Goal: Information Seeking & Learning: Learn about a topic

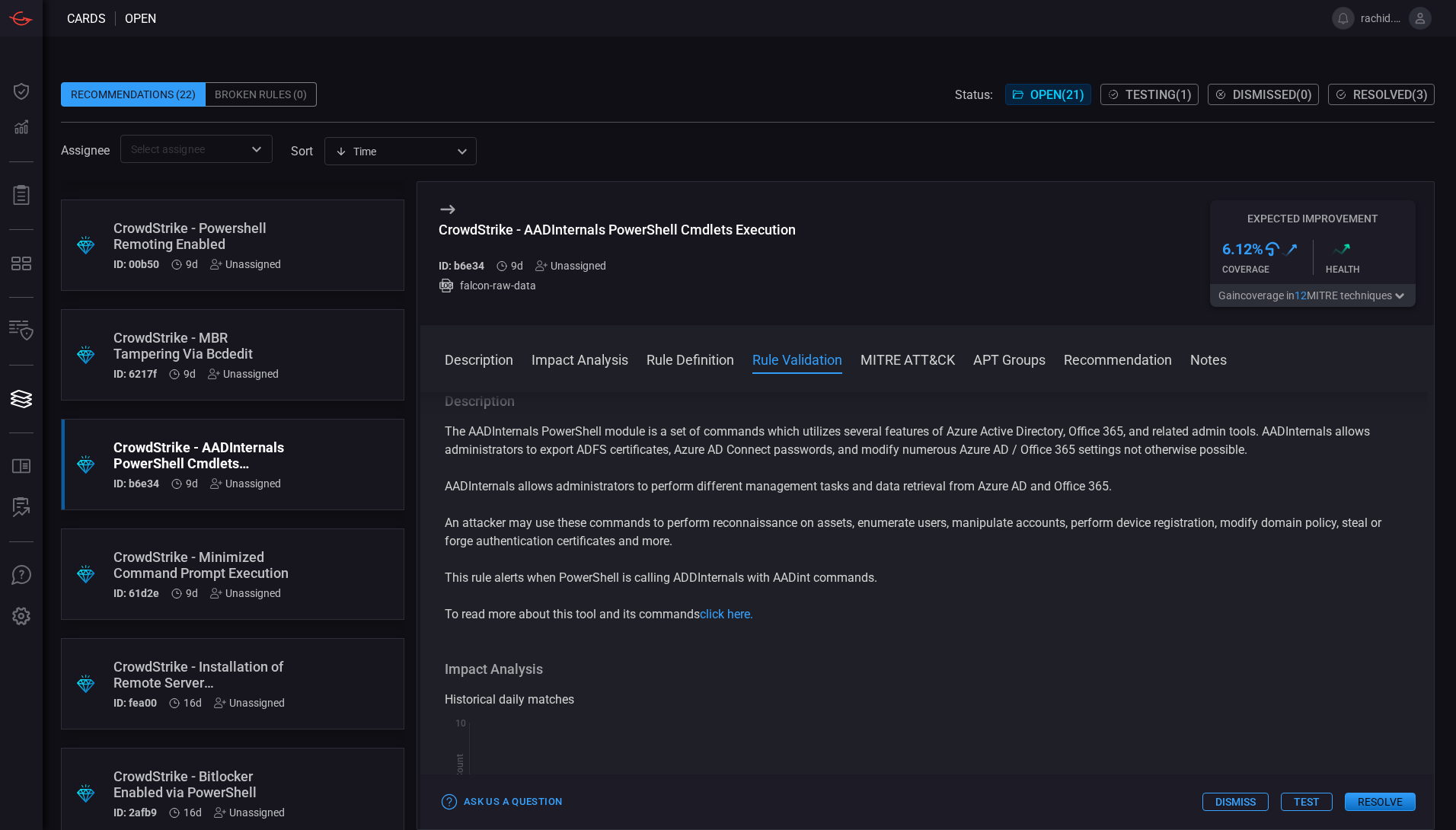
scroll to position [759, 0]
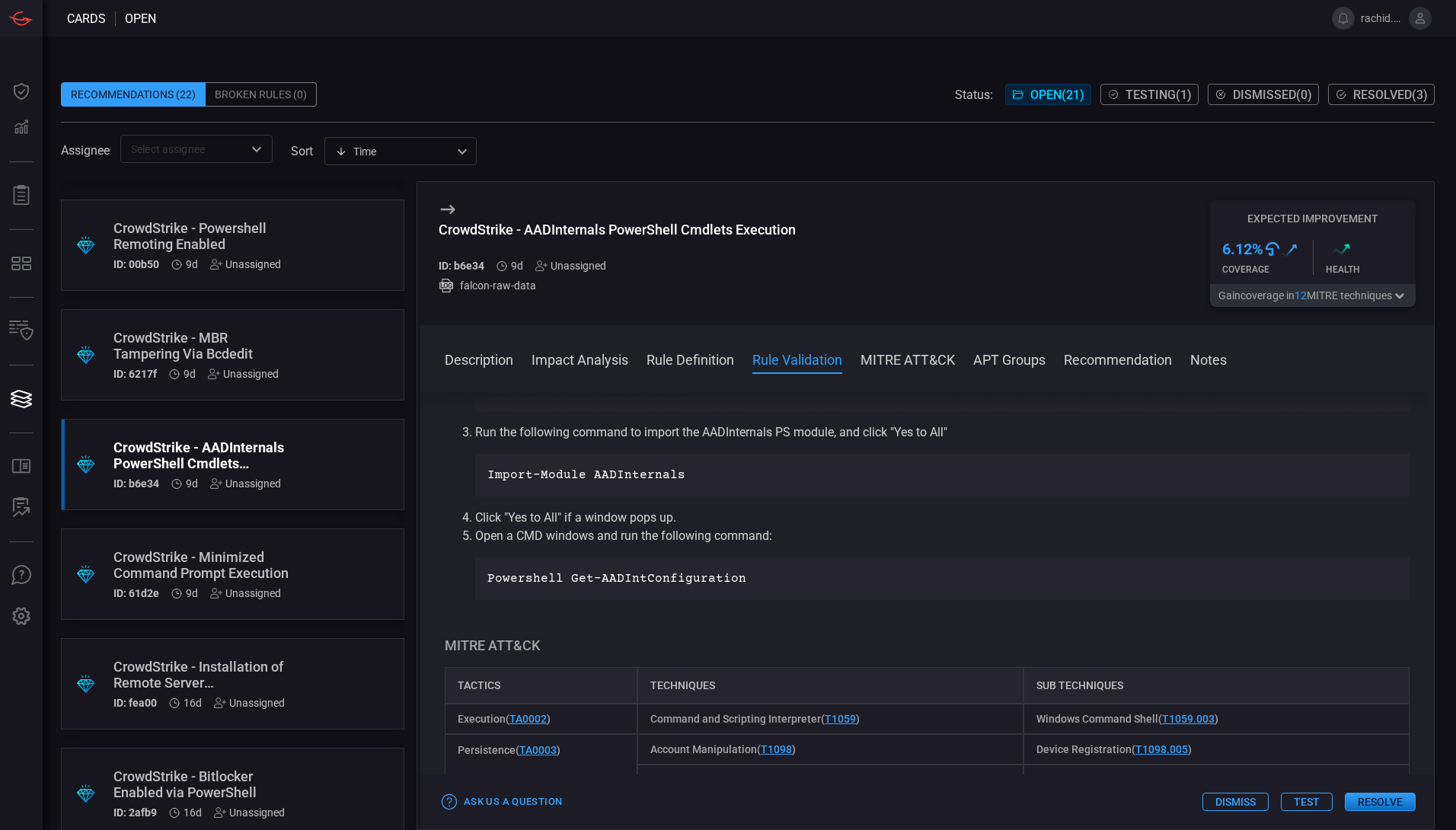
click at [1076, 173] on span at bounding box center [748, 172] width 1373 height 18
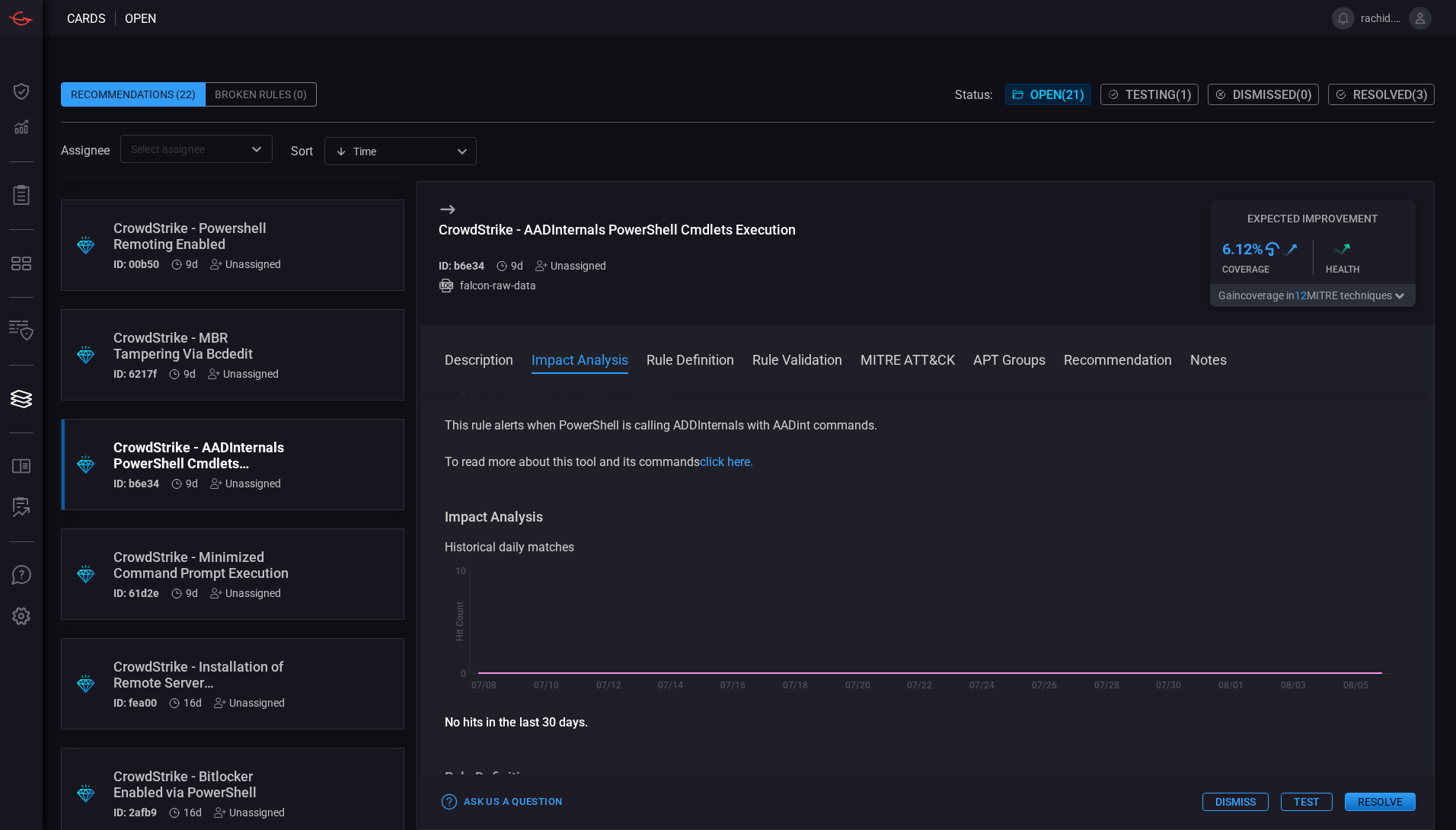
scroll to position [0, 0]
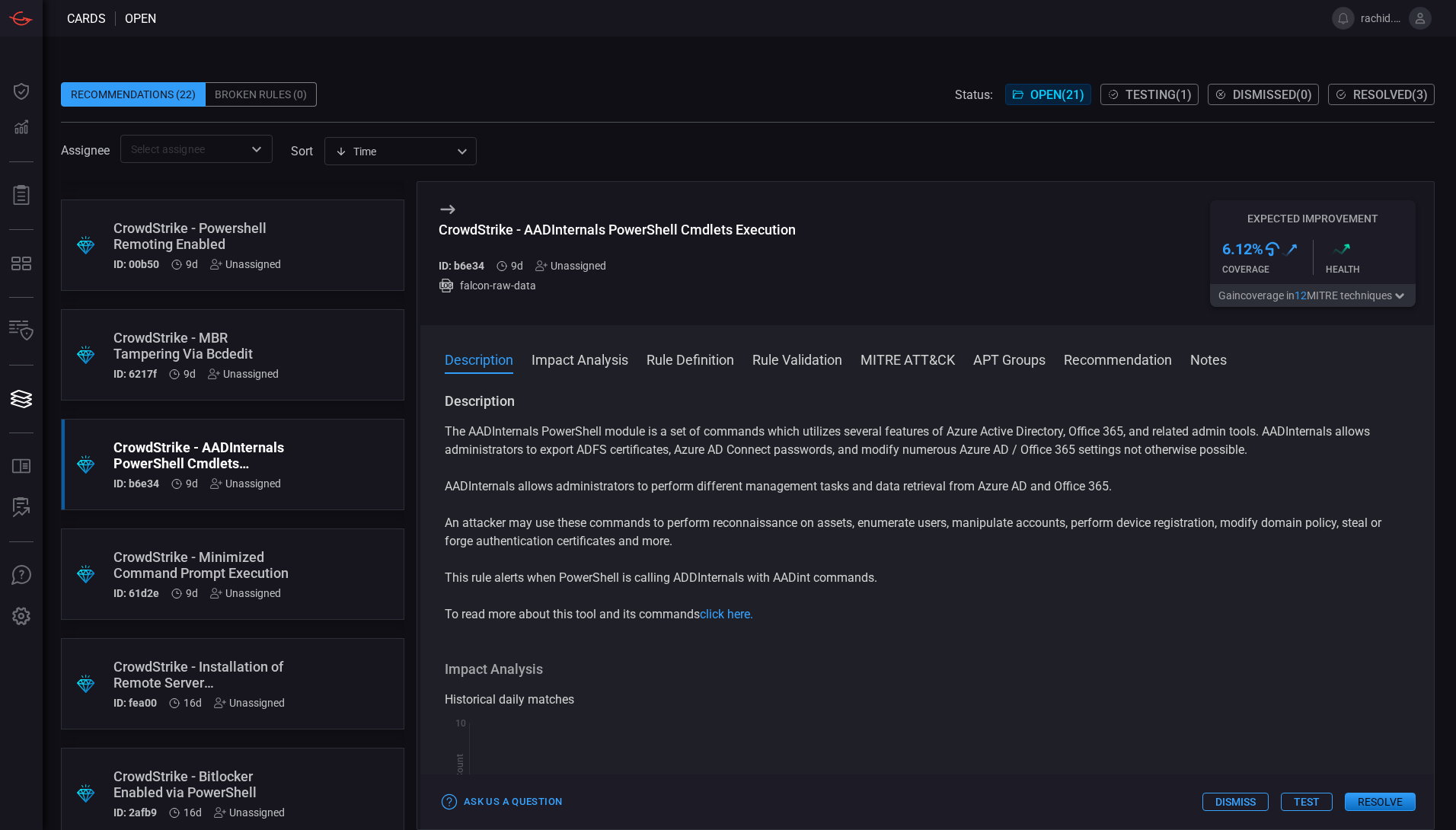
click at [752, 57] on div "Recommendations (22) Broken Rules (0) Status: Open ( 21 ) Testing ( 1 ) Dismiss…" at bounding box center [750, 433] width 1413 height 793
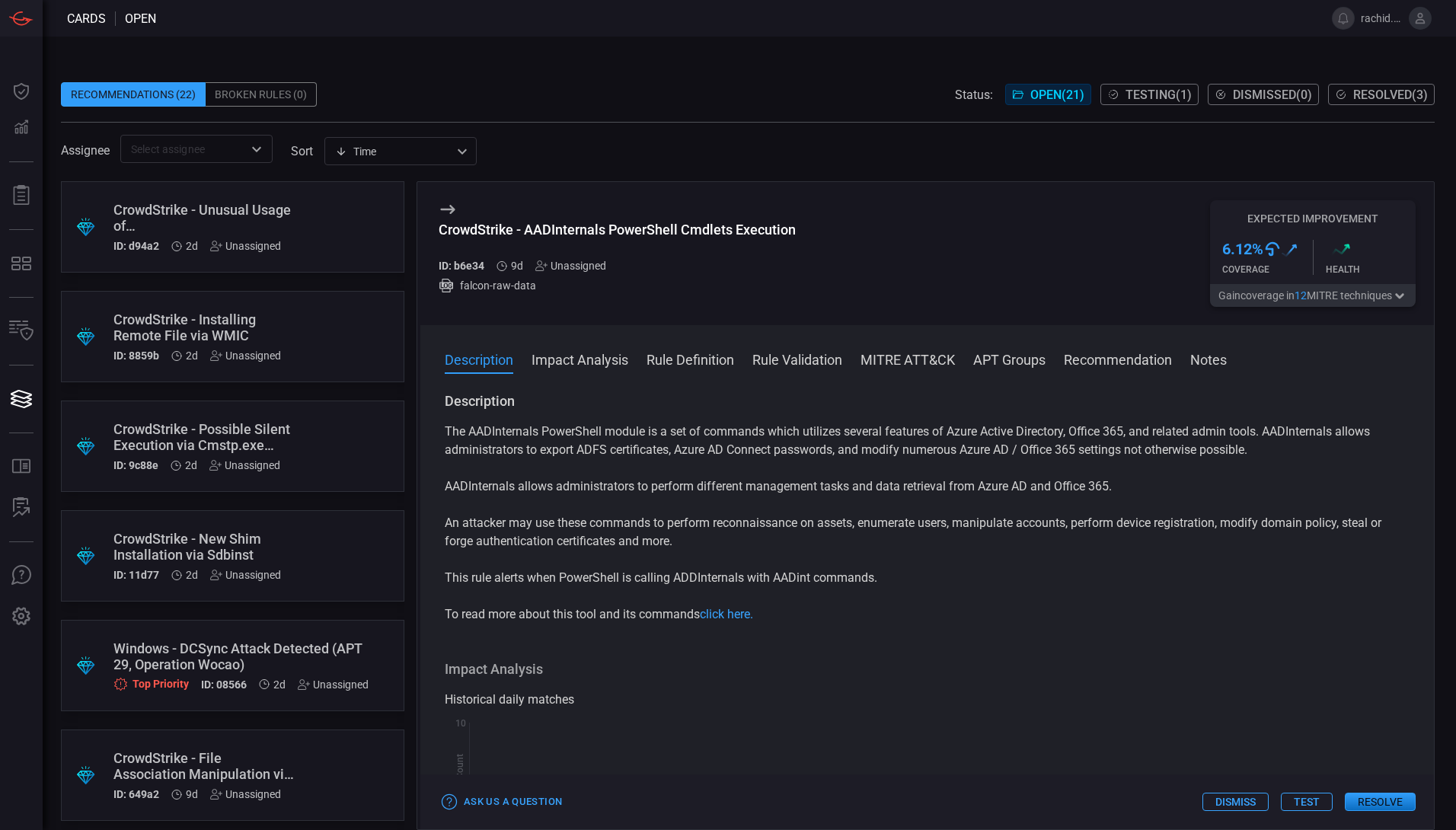
click at [219, 324] on div "CrowdStrike - Installing Remote File via WMIC" at bounding box center [203, 328] width 180 height 32
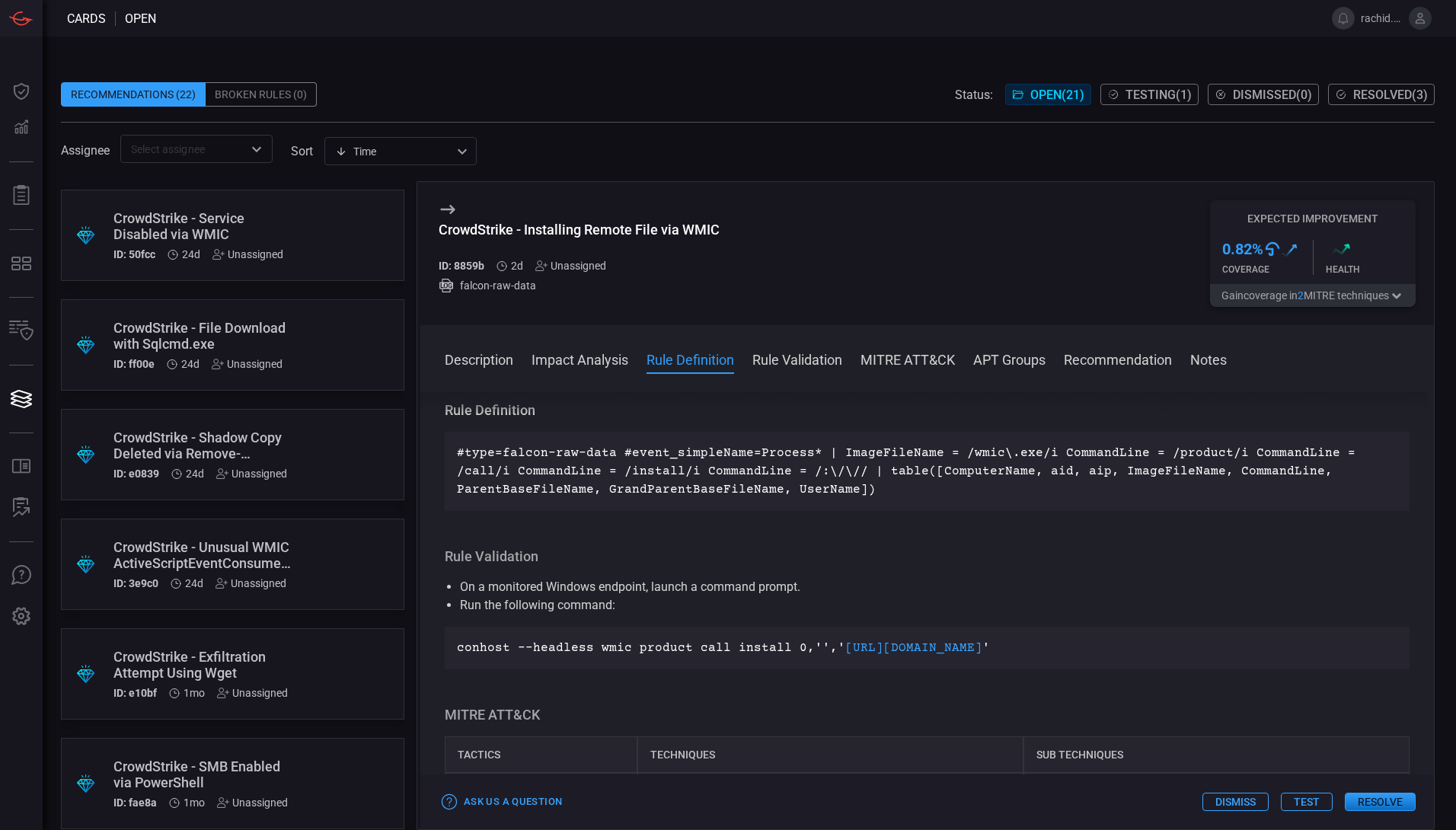
scroll to position [1653, 0]
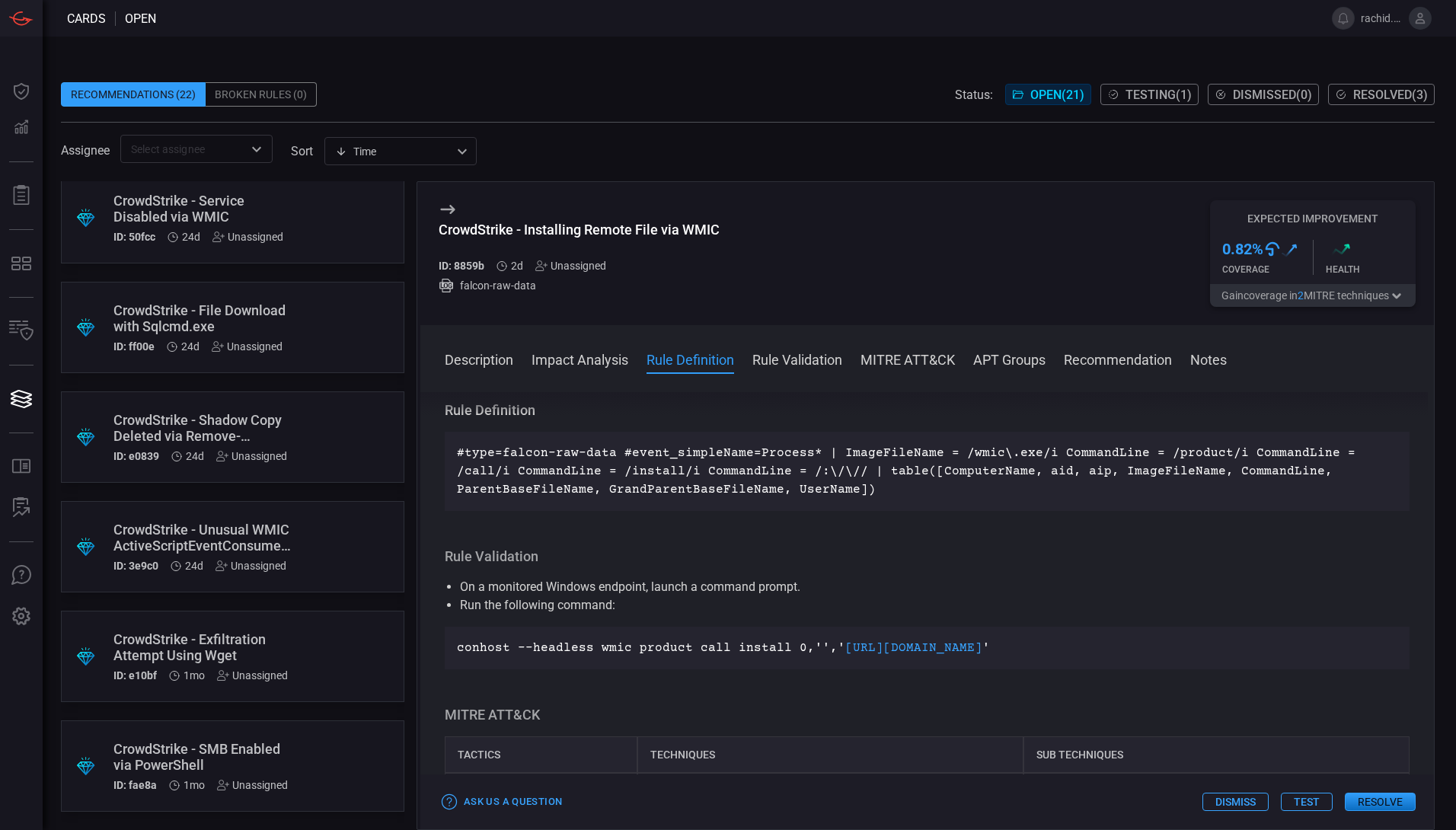
click at [231, 657] on div "CrowdStrike - Exfiltration Attempt Using Wget" at bounding box center [203, 647] width 180 height 32
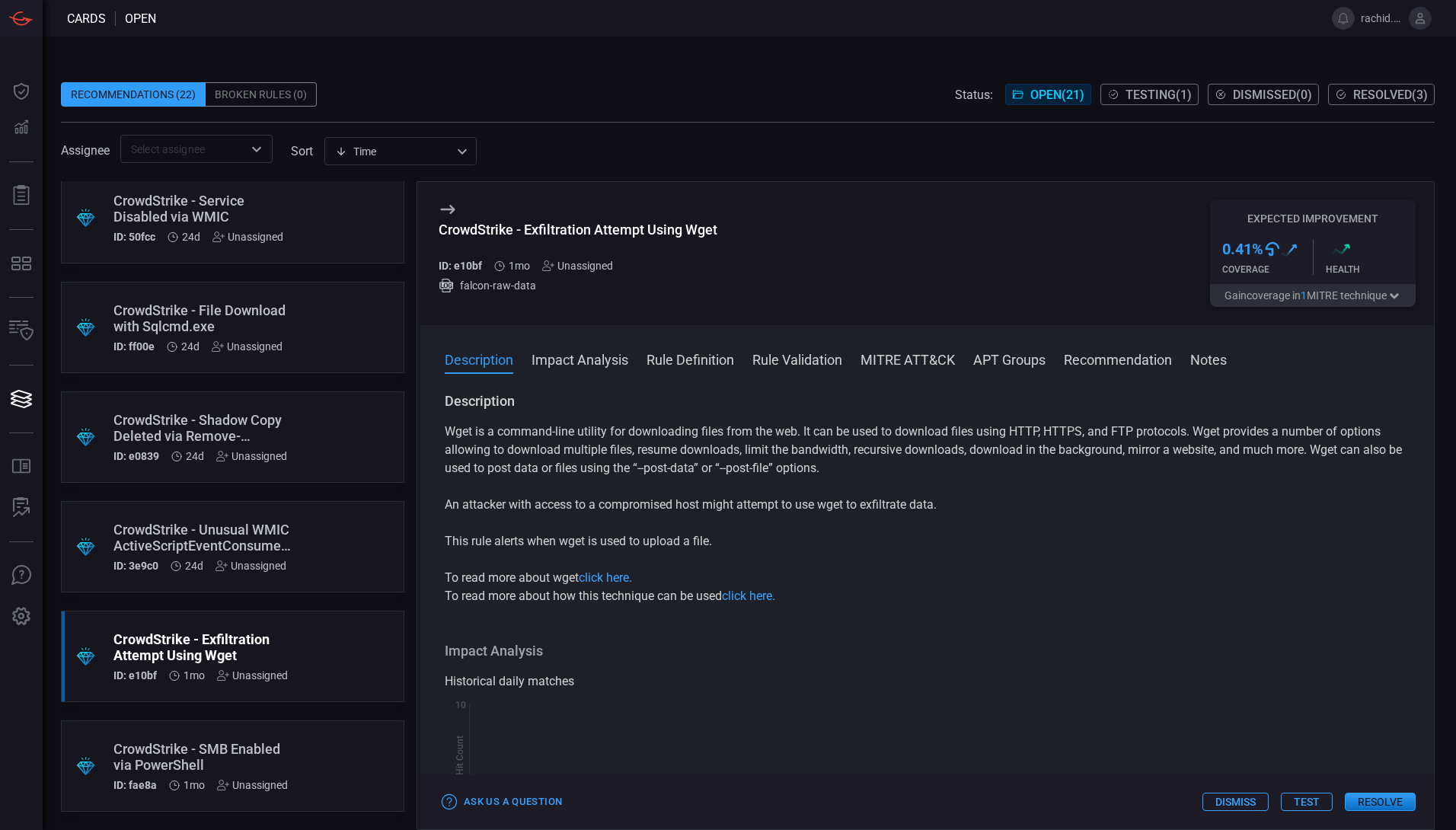
click at [599, 353] on button "Impact Analysis" at bounding box center [580, 358] width 97 height 18
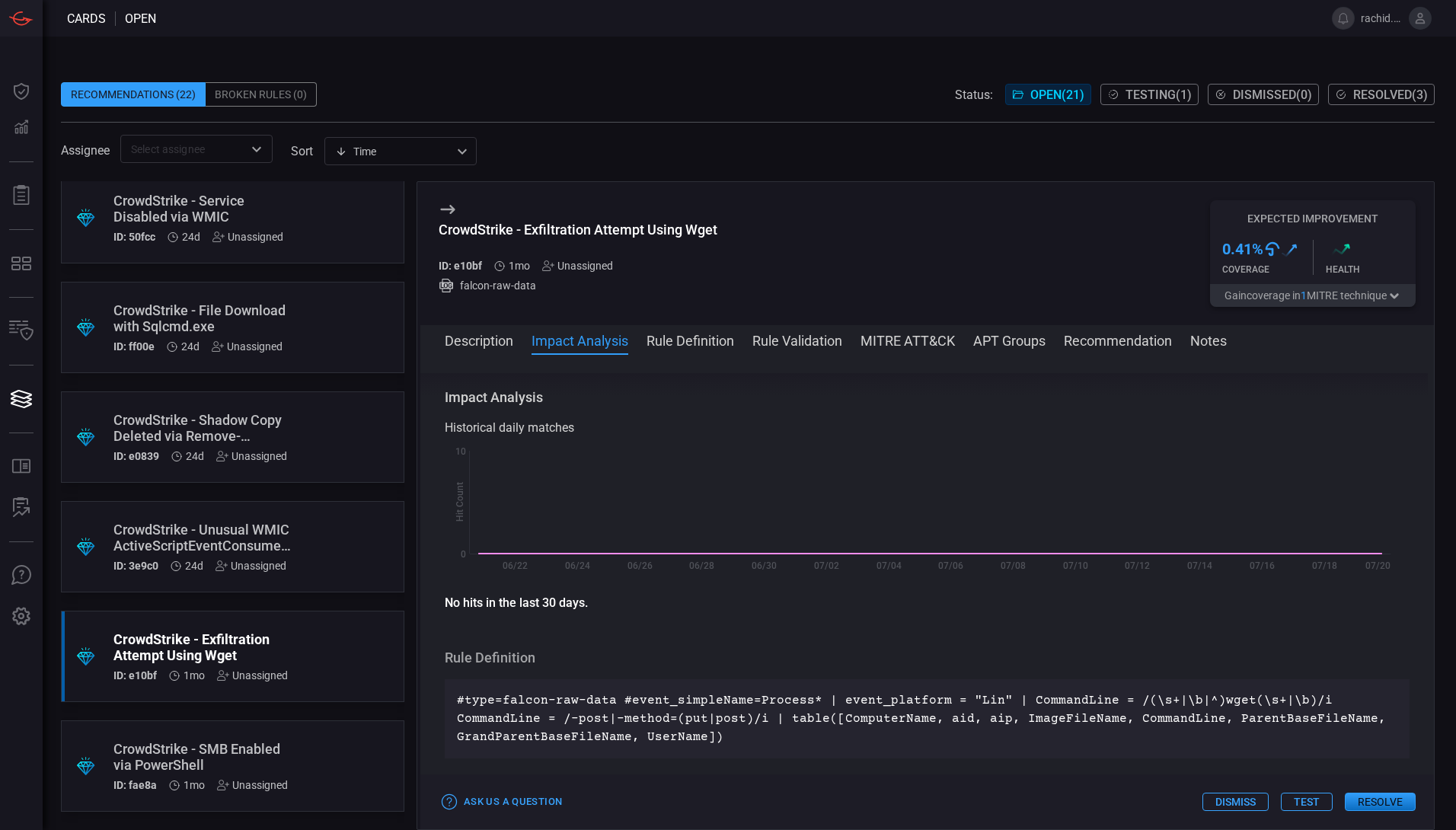
click at [697, 345] on button "Rule Definition" at bounding box center [690, 339] width 88 height 18
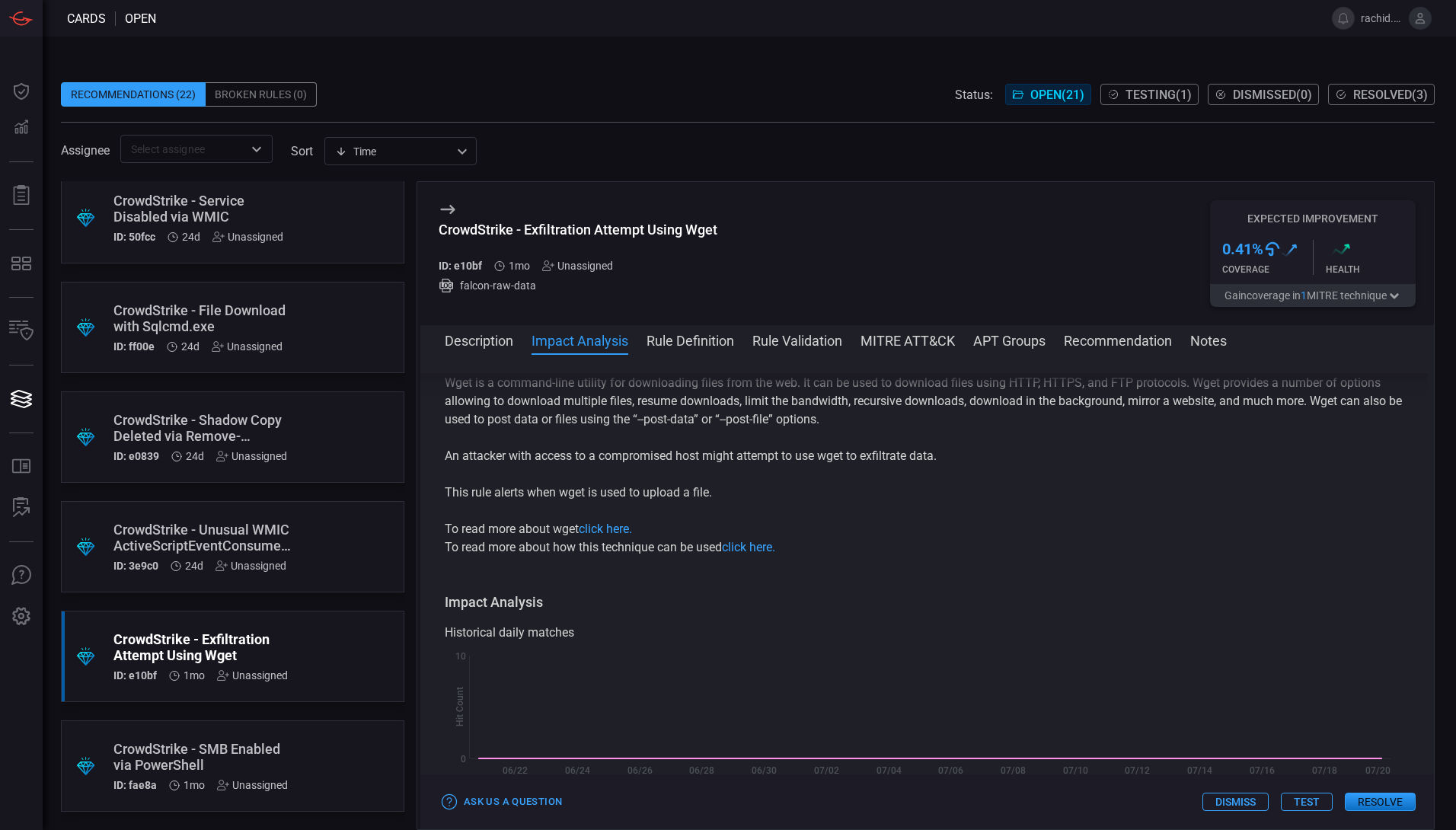
scroll to position [27, 0]
click at [234, 555] on div "CrowdStrike - Unusual WMIC ActiveScriptEventConsumer Created ID: 3e9c0 24d Unas…" at bounding box center [203, 546] width 180 height 50
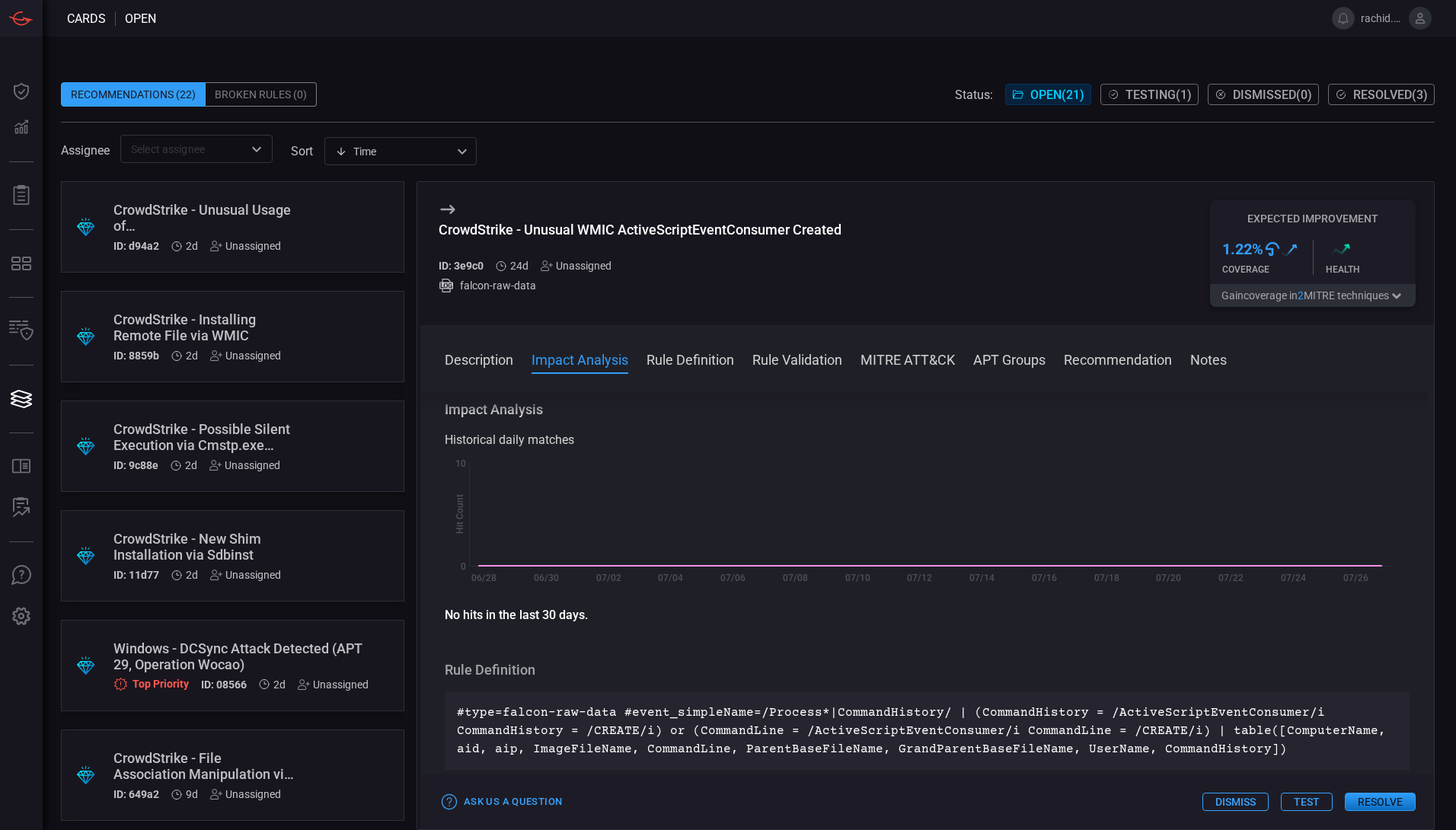
click at [229, 241] on div "Unassigned" at bounding box center [245, 246] width 71 height 13
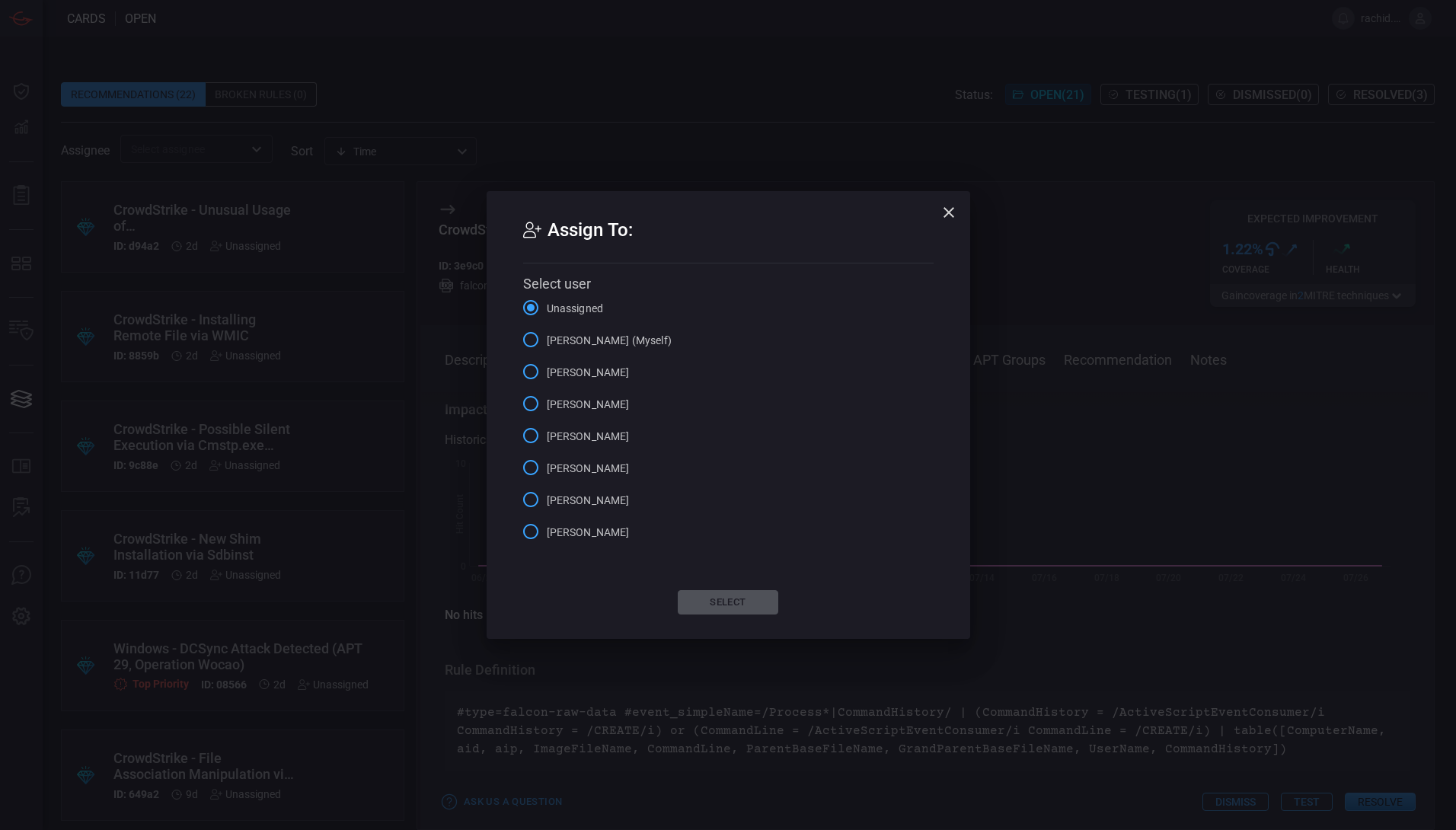
click at [952, 211] on icon "button" at bounding box center [949, 212] width 18 height 18
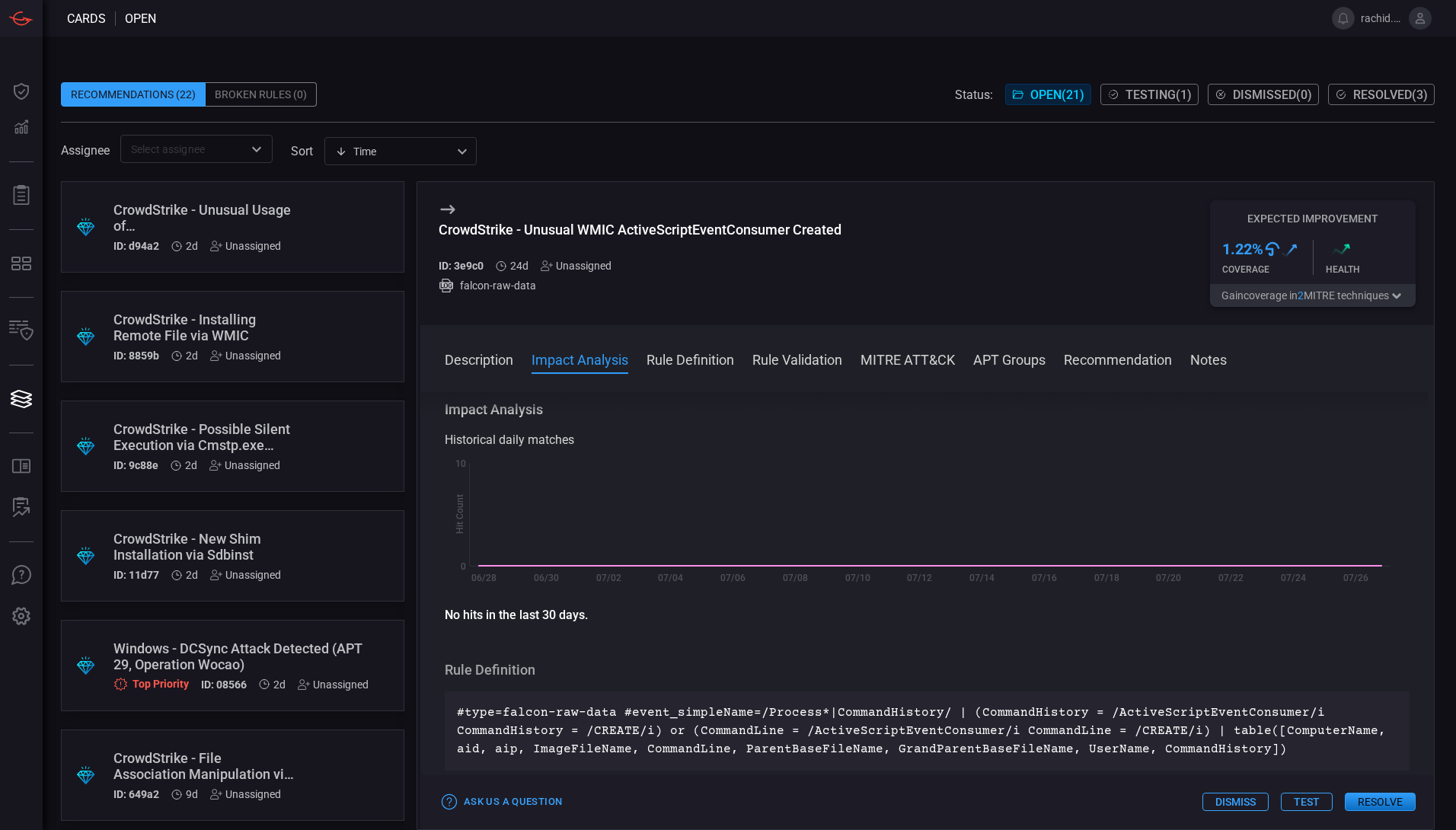
click at [206, 247] on div "ID: d94a2 2d Unassigned" at bounding box center [203, 246] width 180 height 13
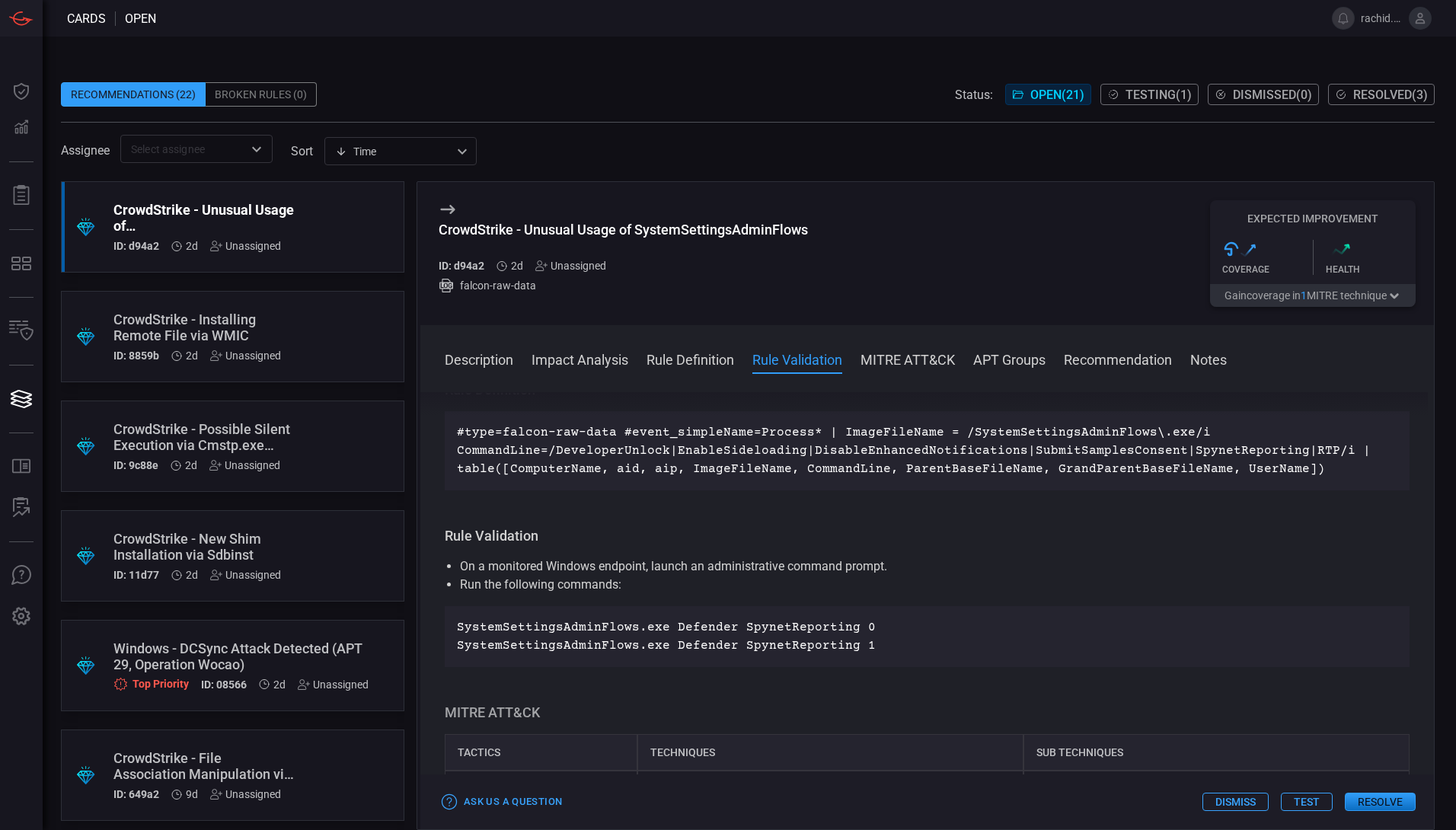
scroll to position [518, 0]
click at [277, 656] on div "Windows - DCSync Attack Detected (APT 29, Operation Wocao)" at bounding box center [241, 656] width 255 height 32
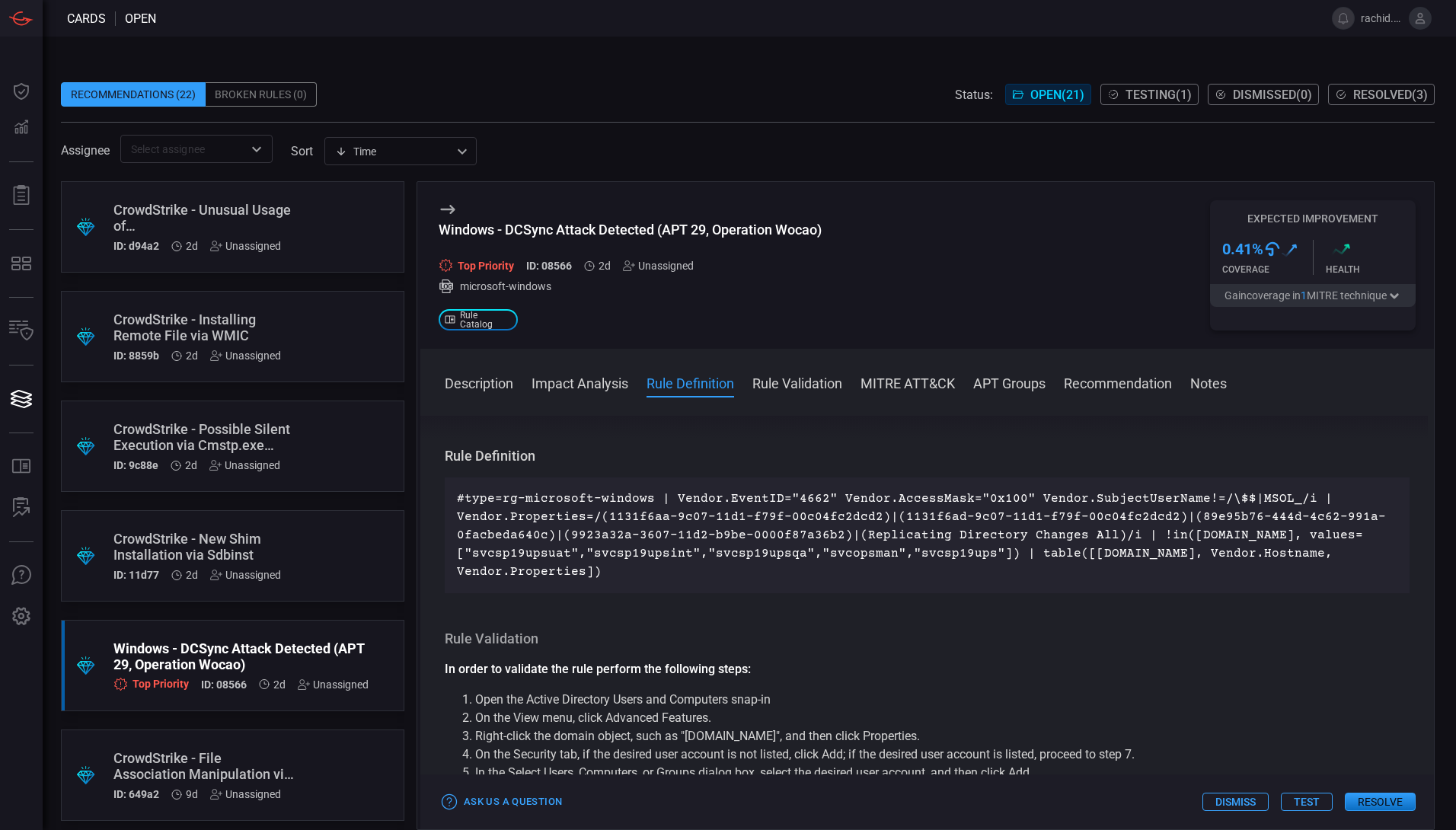
scroll to position [580, 0]
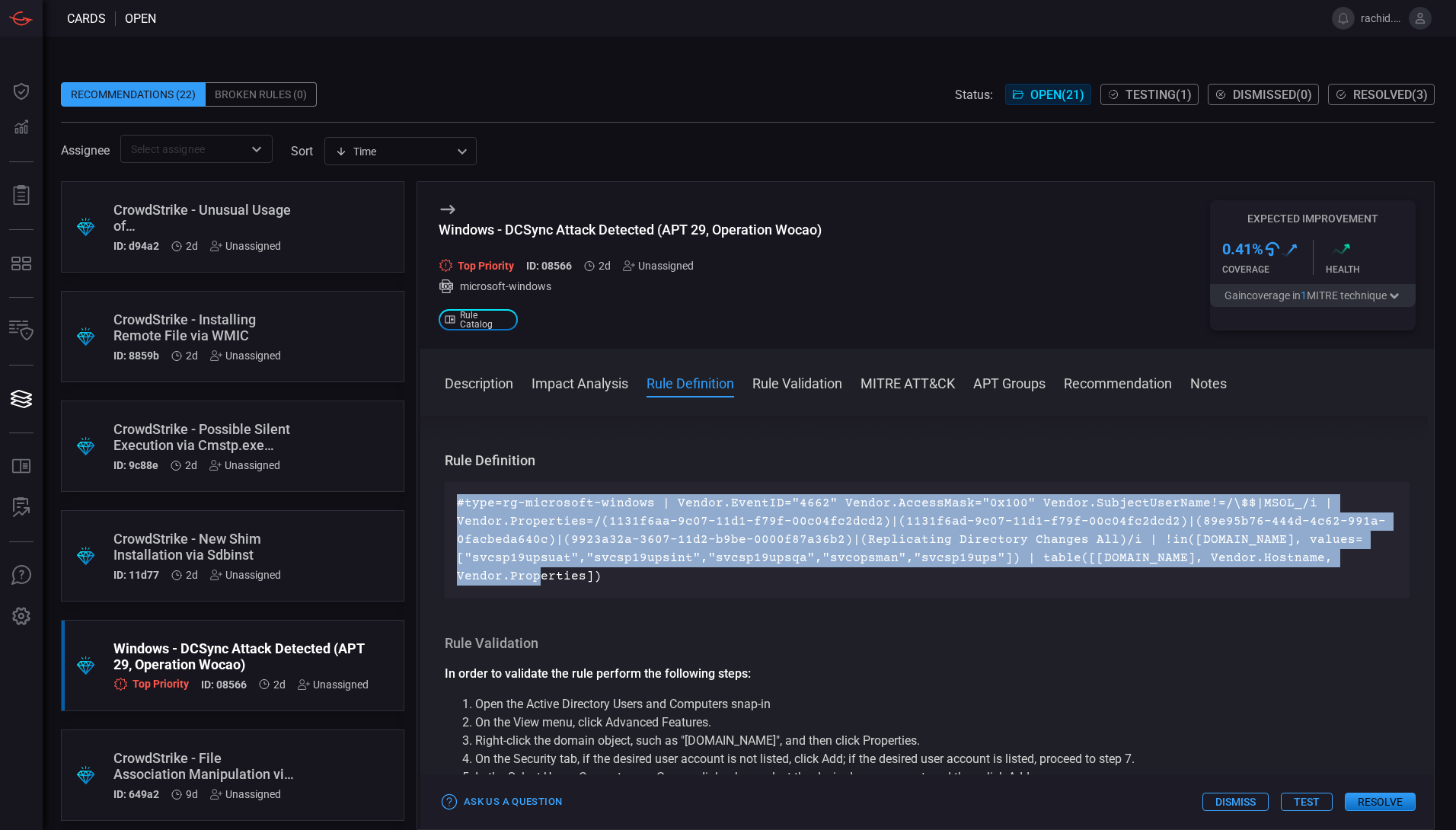
drag, startPoint x: 447, startPoint y: 499, endPoint x: 607, endPoint y: 579, distance: 178.9
click at [607, 579] on div "#type=rg-microsoft-windows | Vendor.EventID="4662" Vendor.AccessMask="0x100" Ve…" at bounding box center [926, 539] width 965 height 116
copy p "#type=rg-microsoft-windows | Vendor.EventID="4662" Vendor.AccessMask="0x100" Ve…"
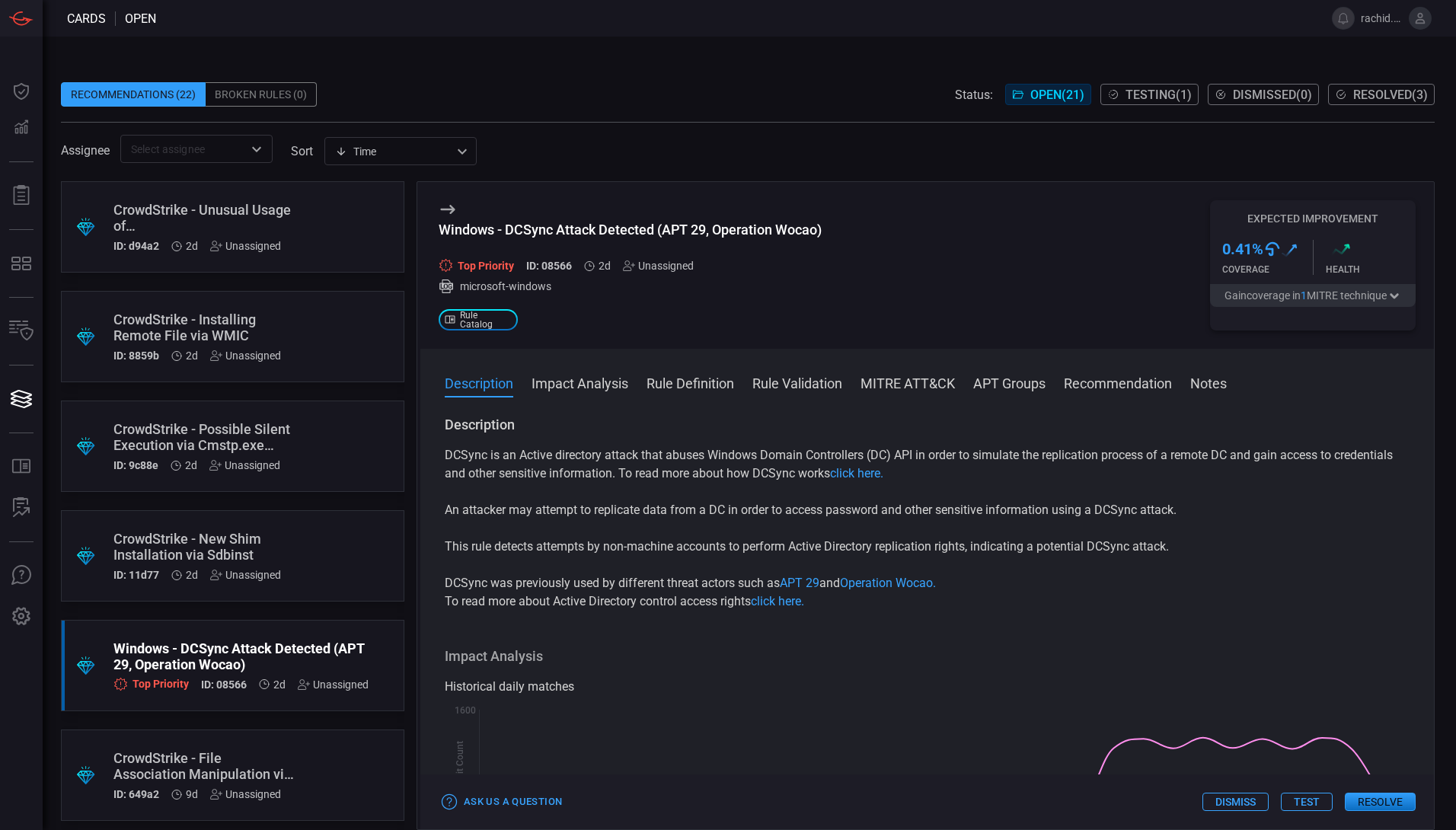
scroll to position [357, 0]
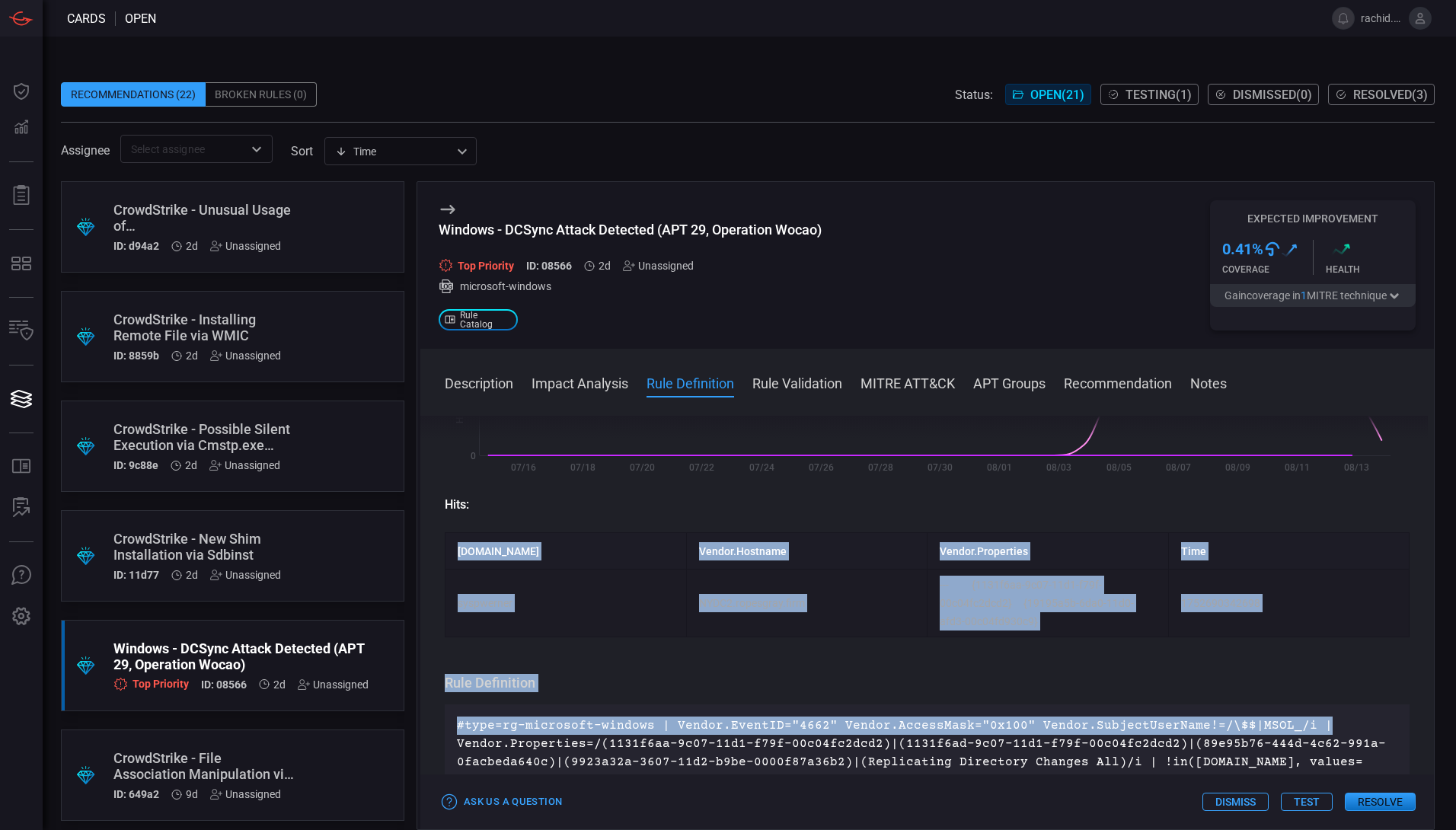
drag, startPoint x: 1422, startPoint y: 533, endPoint x: 1419, endPoint y: 706, distance: 173.0
click at [1419, 706] on div "Description DCSync is an Active directory attack that abuses Windows Domain Con…" at bounding box center [926, 619] width 1013 height 408
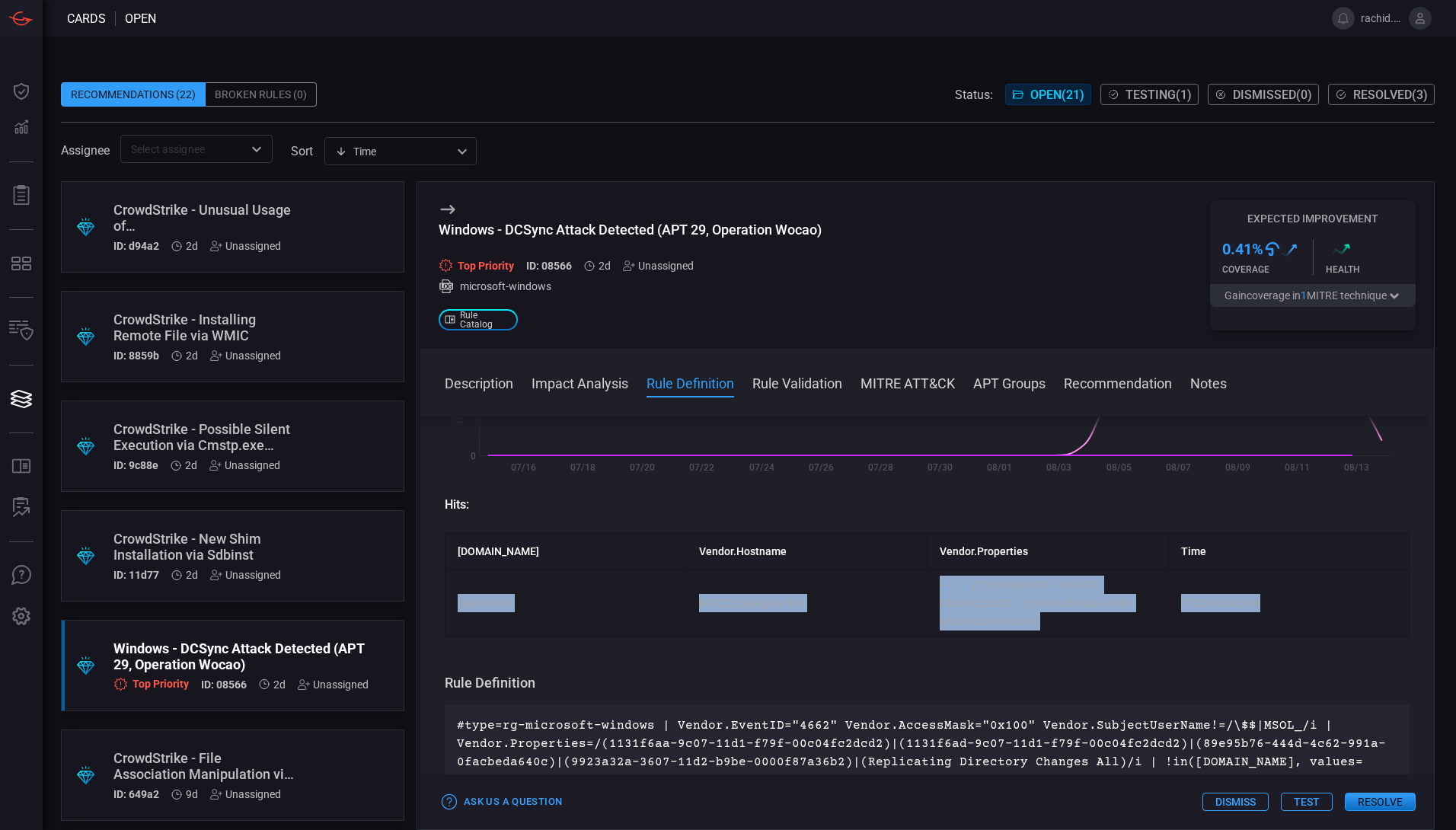
drag, startPoint x: 456, startPoint y: 597, endPoint x: 1267, endPoint y: 633, distance: 811.8
click at [1267, 633] on tr "syspwerner NYDC2.ropesgray.firm --- {1131f6aa-9c07-11d1-f79f-00c04fc2dcd2} {191…" at bounding box center [927, 602] width 964 height 67
copy tr "syspwerner NYDC2.ropesgray.firm --- {1131f6aa-9c07-11d1-f79f-00c04fc2dcd2} {191…"
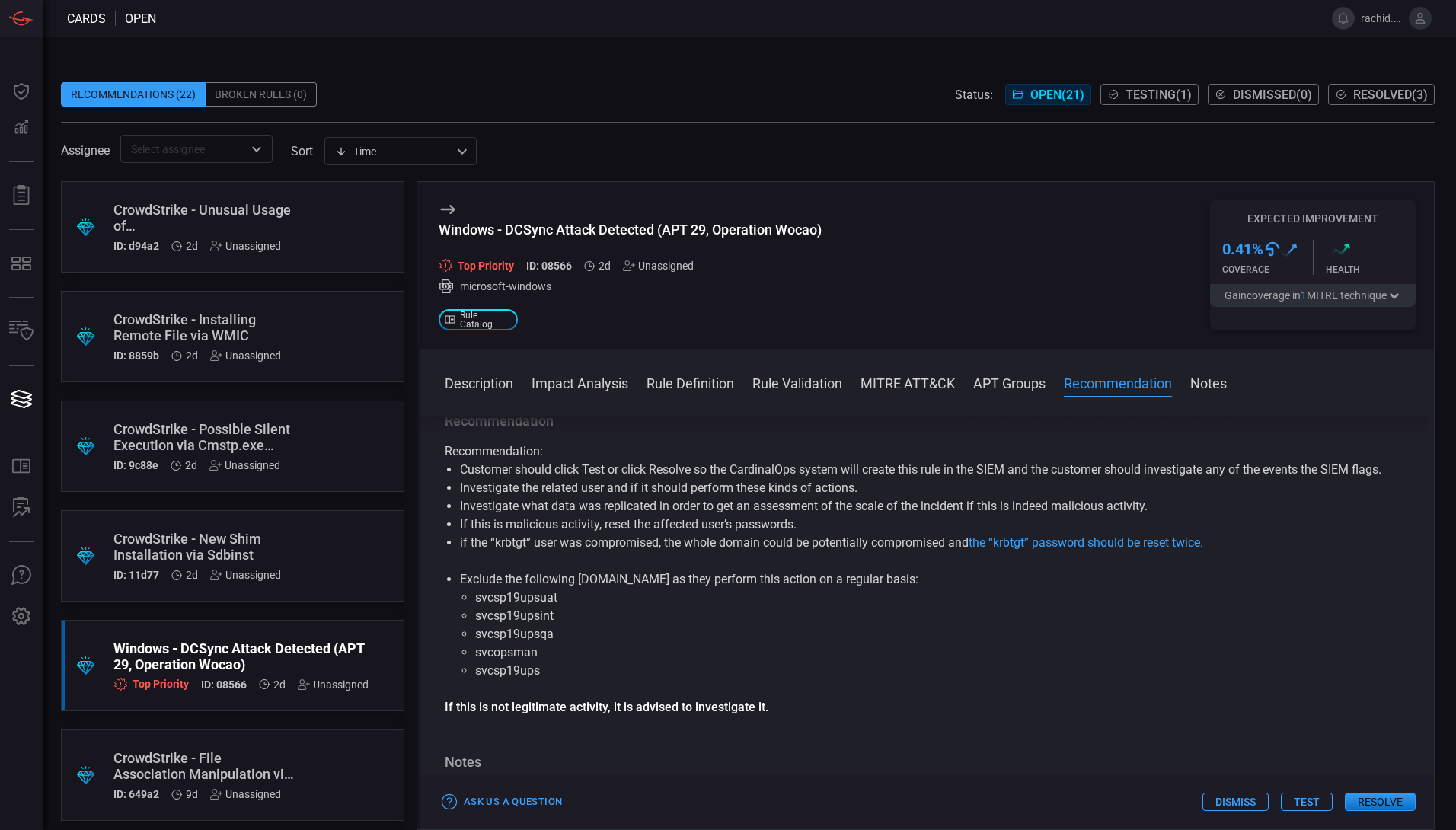
scroll to position [1424, 0]
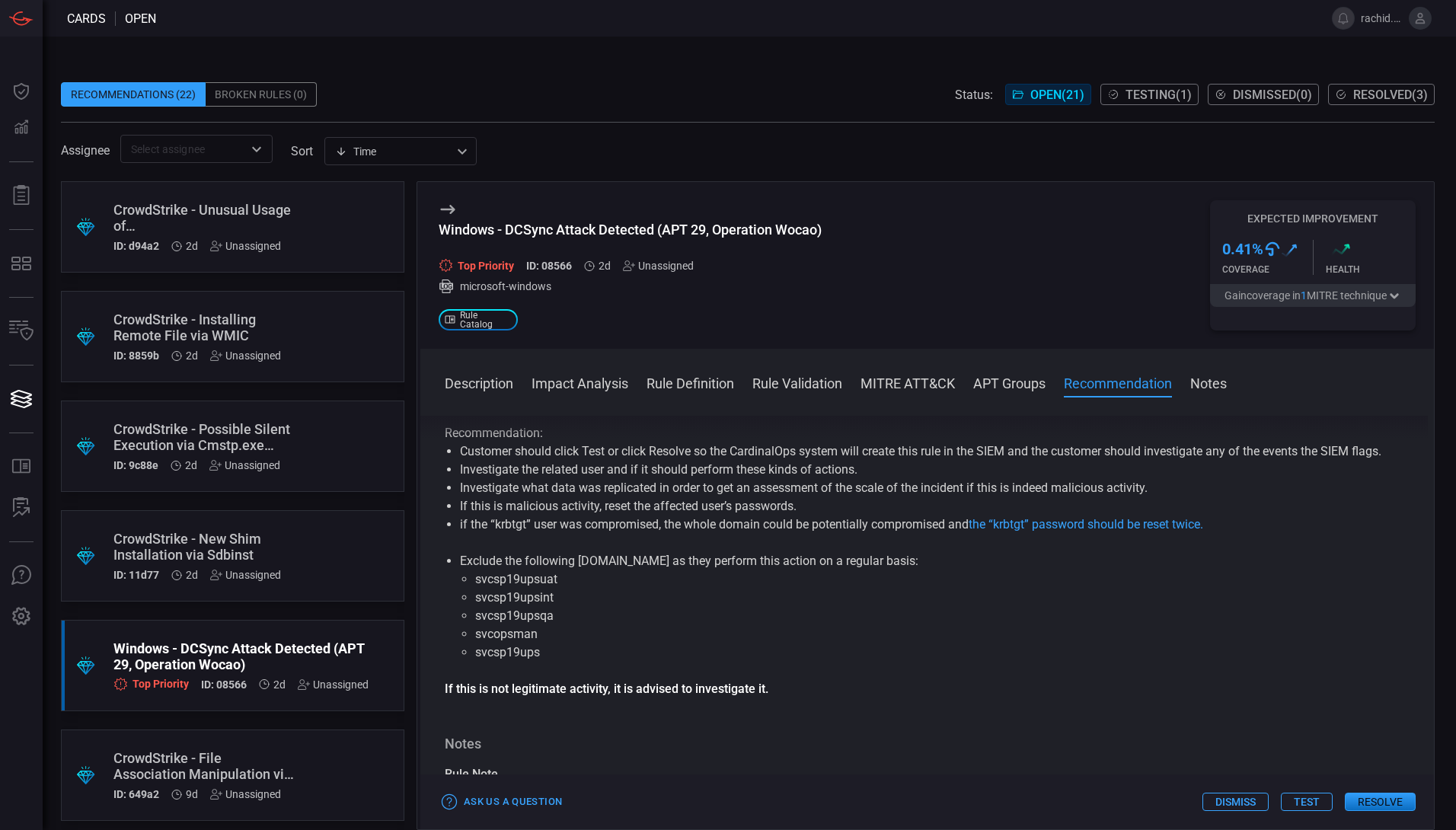
click at [587, 396] on span at bounding box center [926, 403] width 1013 height 24
click at [588, 388] on button "Impact Analysis" at bounding box center [580, 382] width 97 height 18
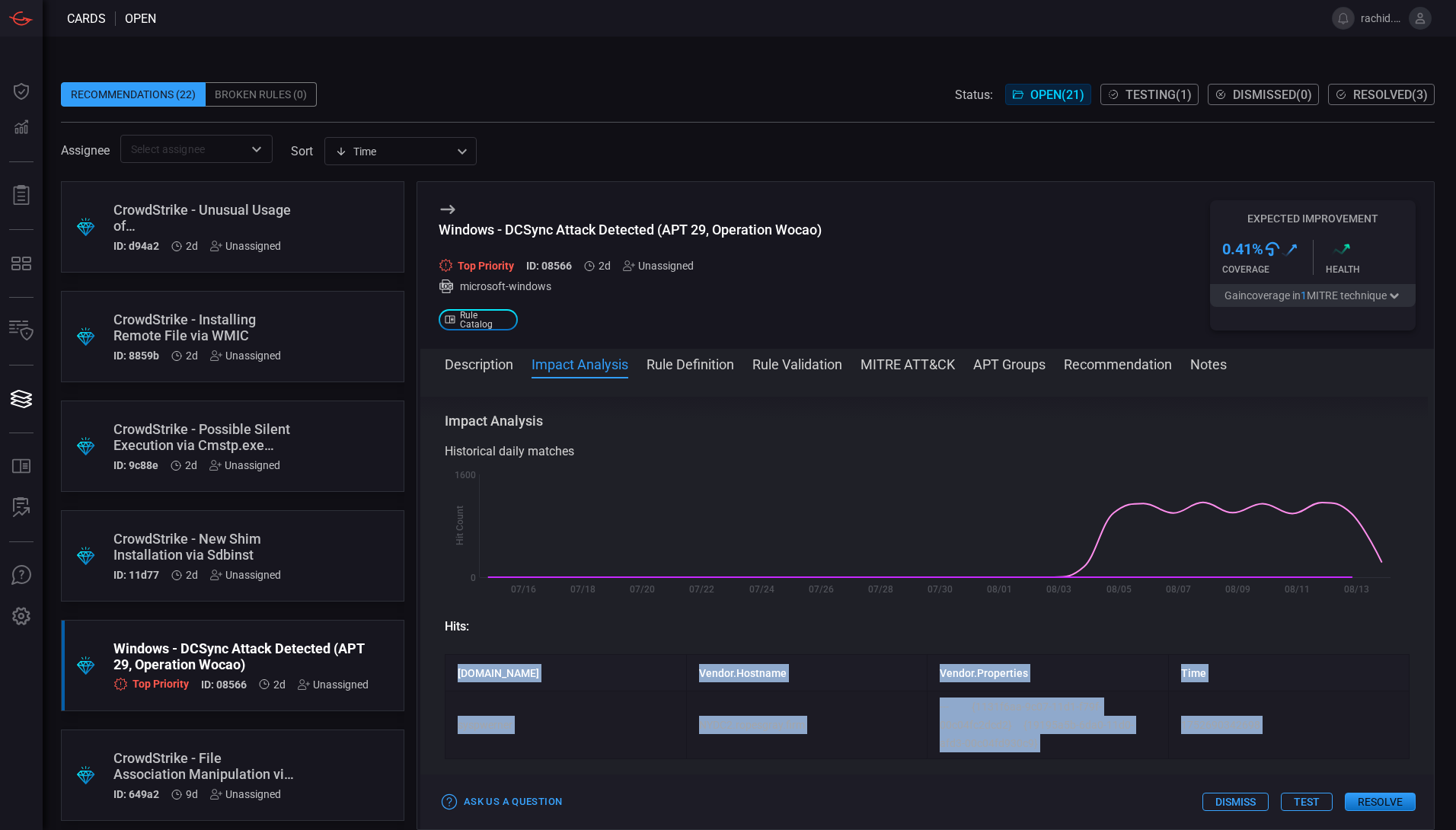
drag, startPoint x: 1136, startPoint y: 637, endPoint x: 991, endPoint y: 782, distance: 205.1
click at [991, 782] on div "Windows - DCSync Attack Detected (APT 29, Operation Wocao) Top Priority ID: 085…" at bounding box center [925, 505] width 1018 height 649
